Goal: Find specific page/section: Find specific page/section

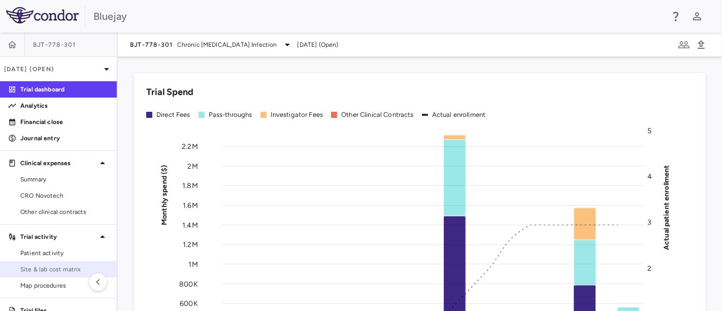
click at [48, 267] on span "Site & lab cost matrix" at bounding box center [64, 268] width 88 height 9
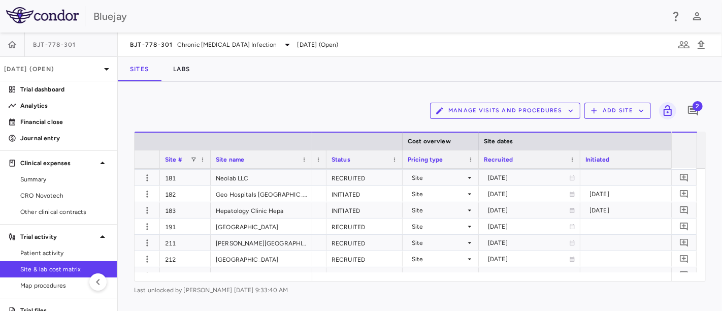
scroll to position [0, 575]
